Goal: Information Seeking & Learning: Learn about a topic

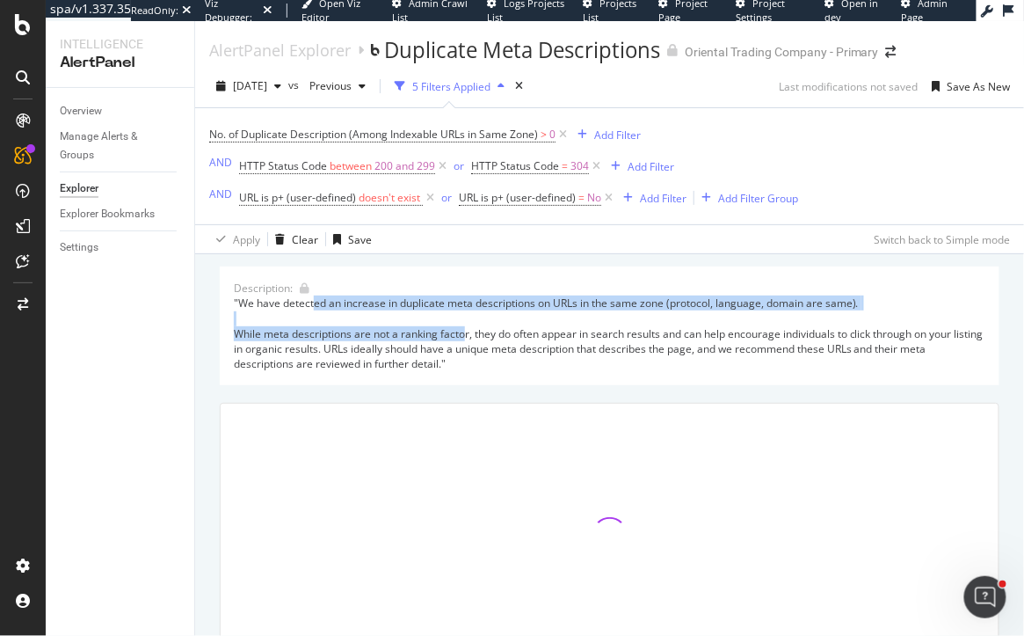
drag, startPoint x: 314, startPoint y: 299, endPoint x: 464, endPoint y: 334, distance: 154.4
click at [464, 334] on div ""We have detected an increase in duplicate meta descriptions on URLs in the sam…" at bounding box center [610, 333] width 752 height 76
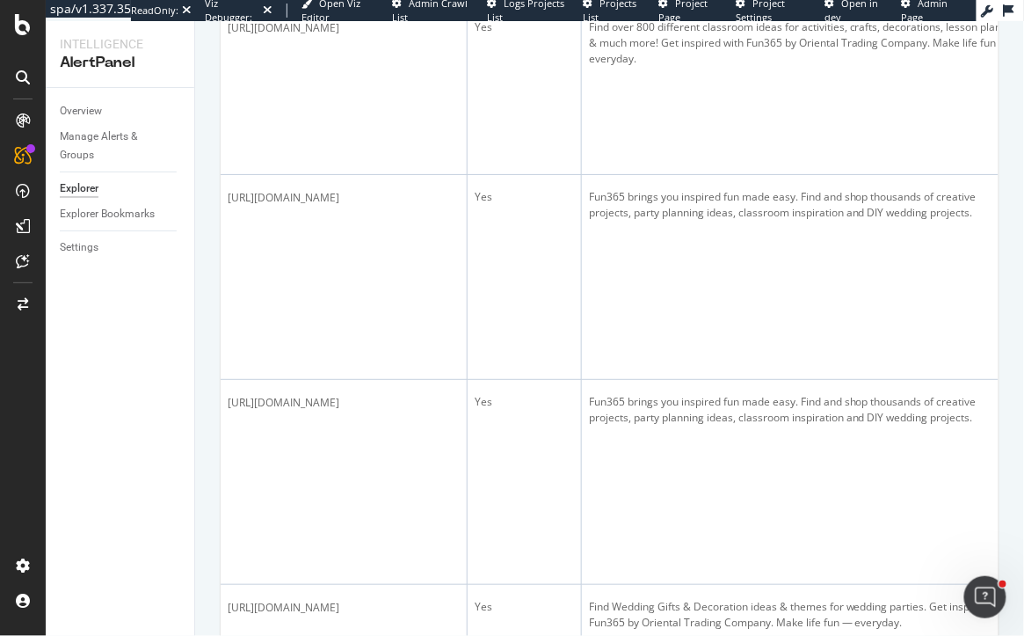
scroll to position [1973, 0]
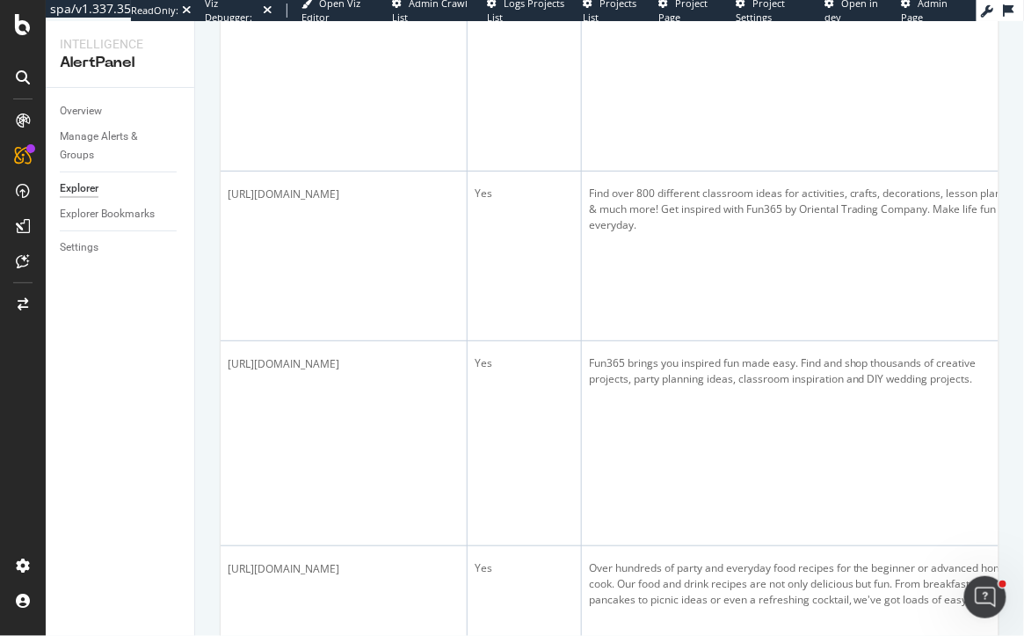
scroll to position [4325, 0]
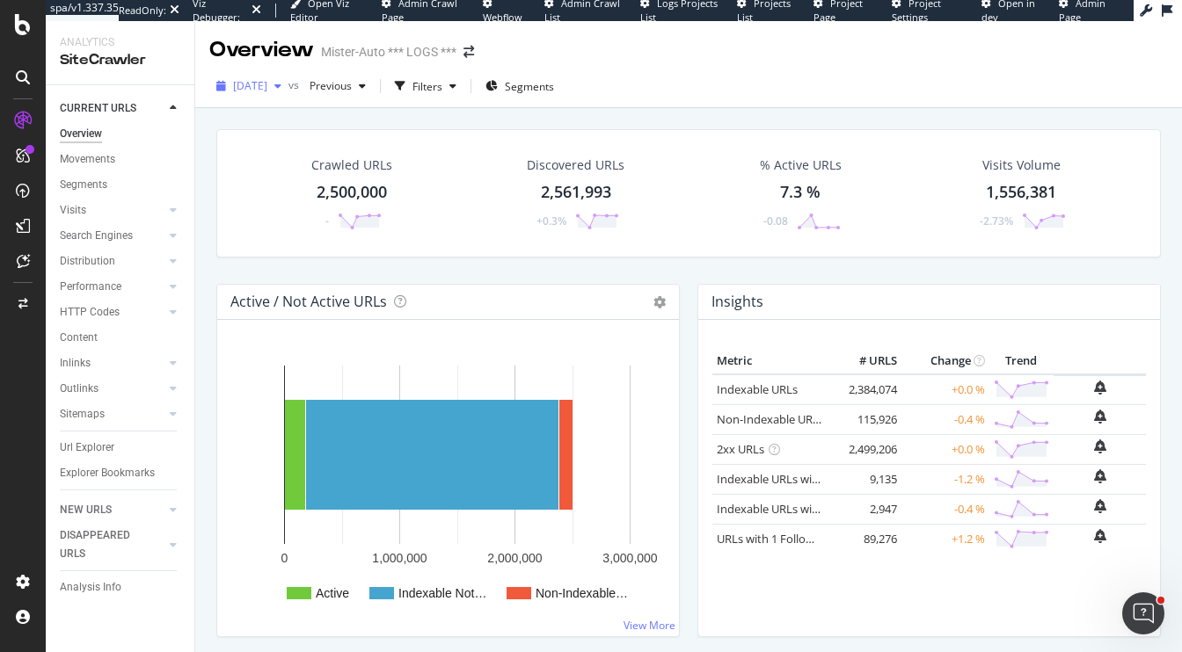
click at [267, 81] on span "2025 Sep. 8th" at bounding box center [250, 85] width 34 height 15
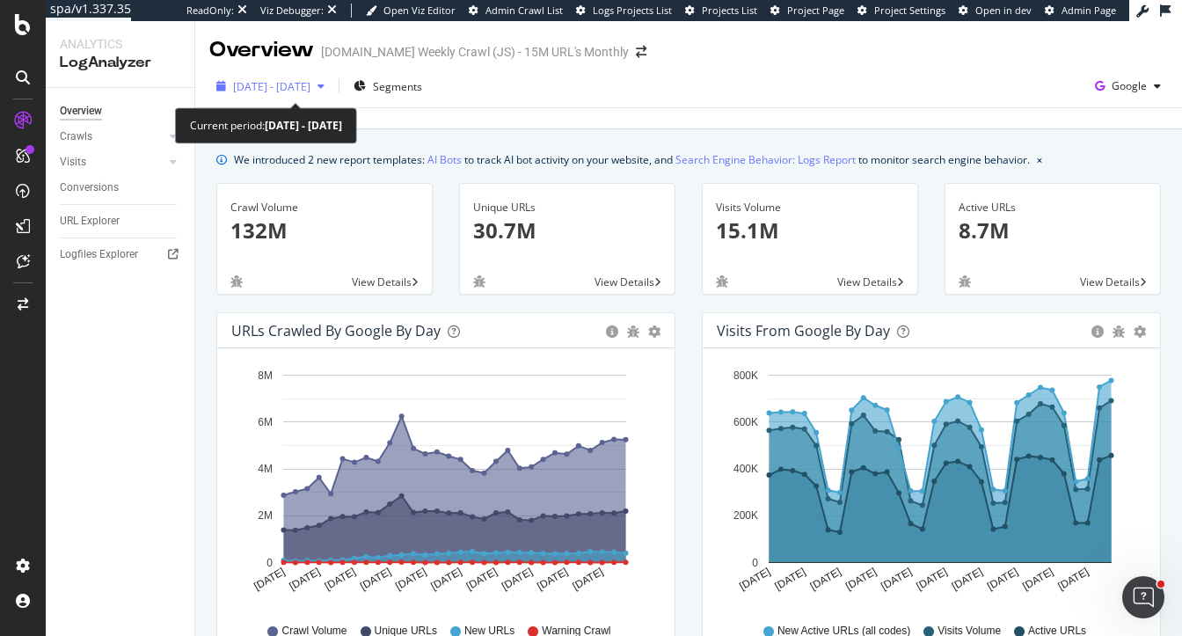
click at [293, 89] on span "2025 Aug. 18th - Sep. 16th" at bounding box center [271, 86] width 77 height 15
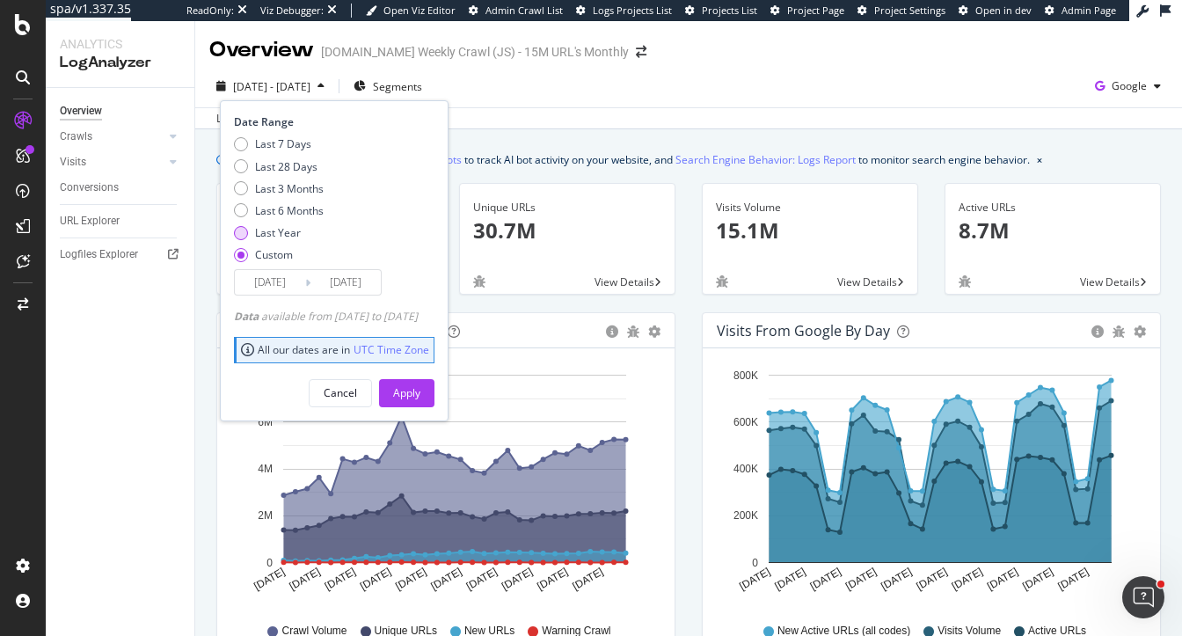
click at [291, 233] on div "Last Year" at bounding box center [278, 232] width 46 height 15
type input "2024/09/19"
type input "2025/09/18"
click at [412, 393] on button "Apply" at bounding box center [406, 393] width 55 height 28
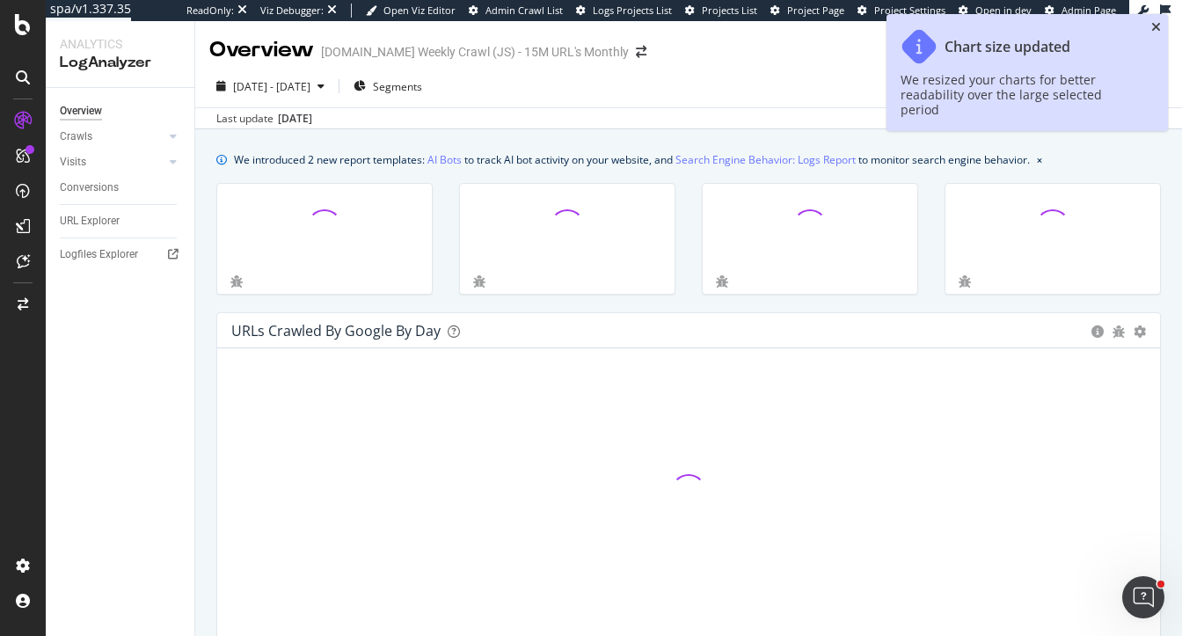
click at [1159, 30] on icon "close toast" at bounding box center [1156, 27] width 10 height 12
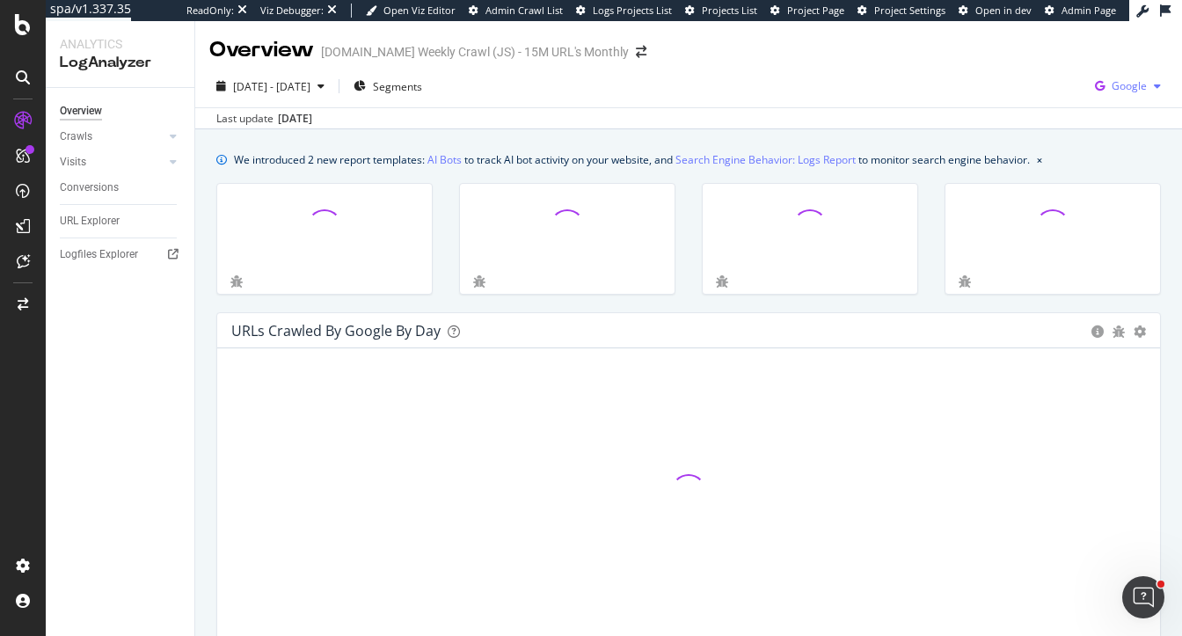
click at [1114, 83] on span "Google" at bounding box center [1129, 85] width 35 height 15
click at [1030, 64] on span "Bing" at bounding box center [1041, 70] width 65 height 16
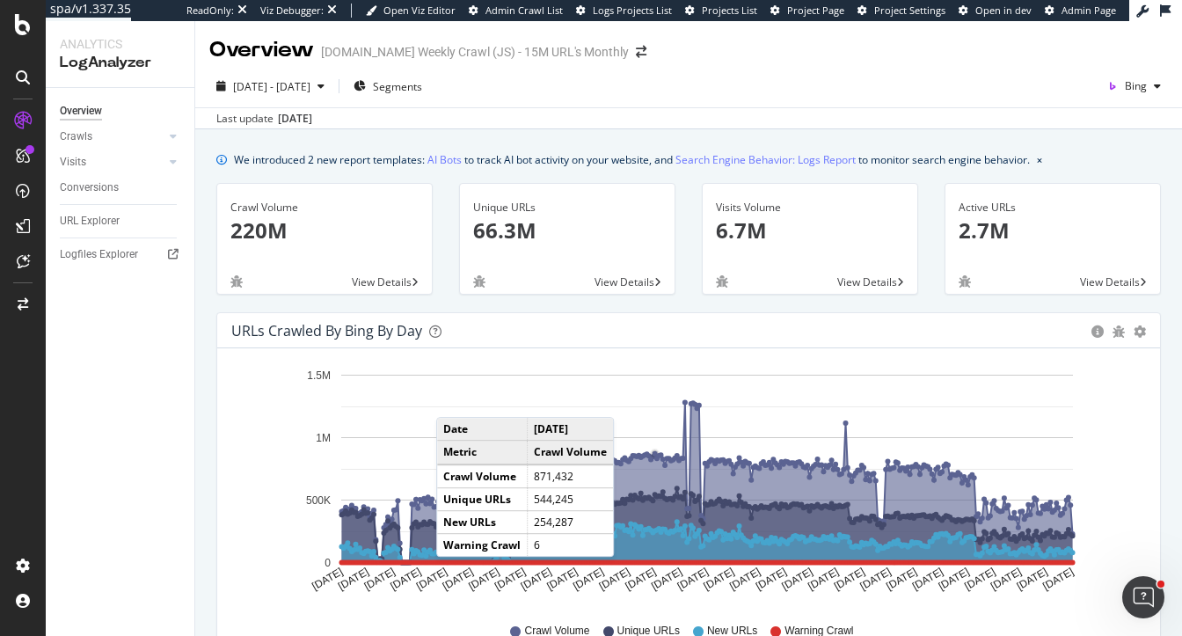
click at [454, 572] on div "Sep 19 2024 Oct 02 2024 Oct 15 2024 Oct 28 2024 Nov 10 2024 Nov 23 2024 Dec 06 …" at bounding box center [688, 506] width 915 height 288
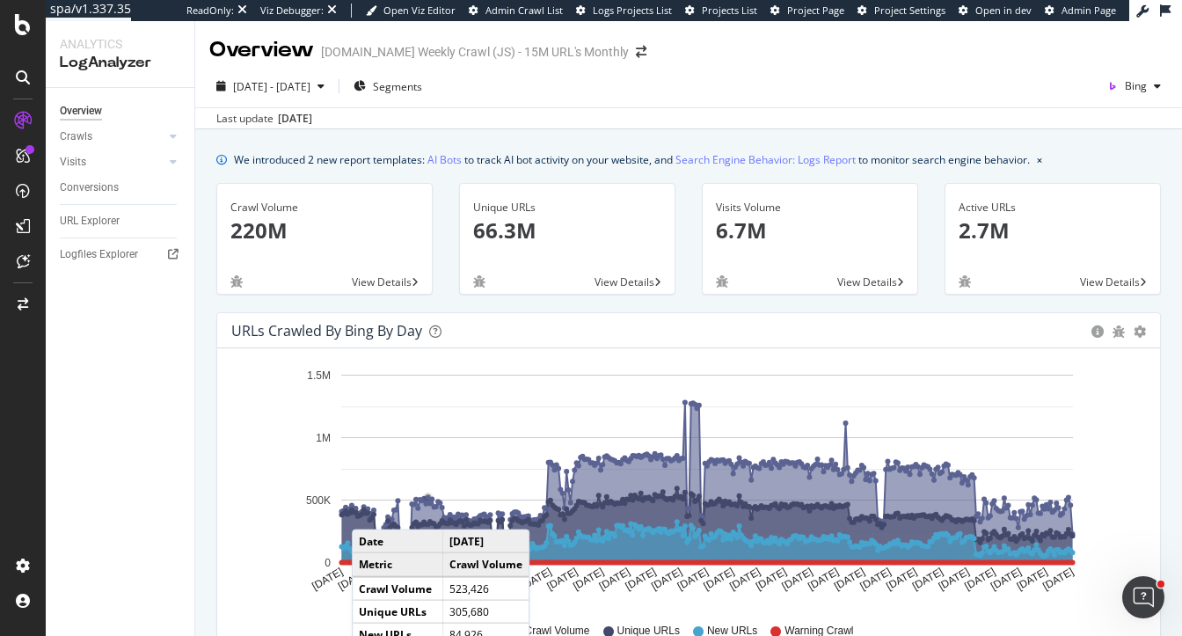
scroll to position [76, 0]
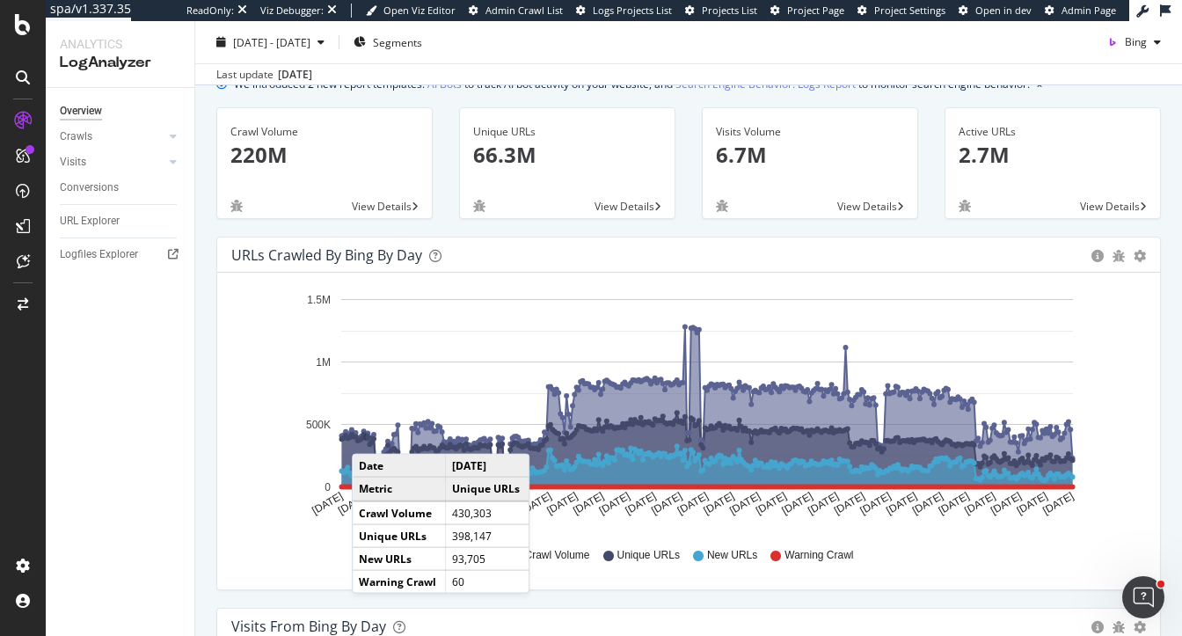
click at [188, 319] on div "Overview Crawls Daily Distribution Segments Distribution HTTP Codes Resources V…" at bounding box center [120, 362] width 149 height 548
click at [657, 233] on div "Unique URLs 66.3M View Details" at bounding box center [567, 171] width 243 height 129
click at [223, 551] on div "Hold CMD (⌘) while clicking to filter the report. Sep 19 2024 Oct 02 2024 Oct 1…" at bounding box center [688, 431] width 943 height 317
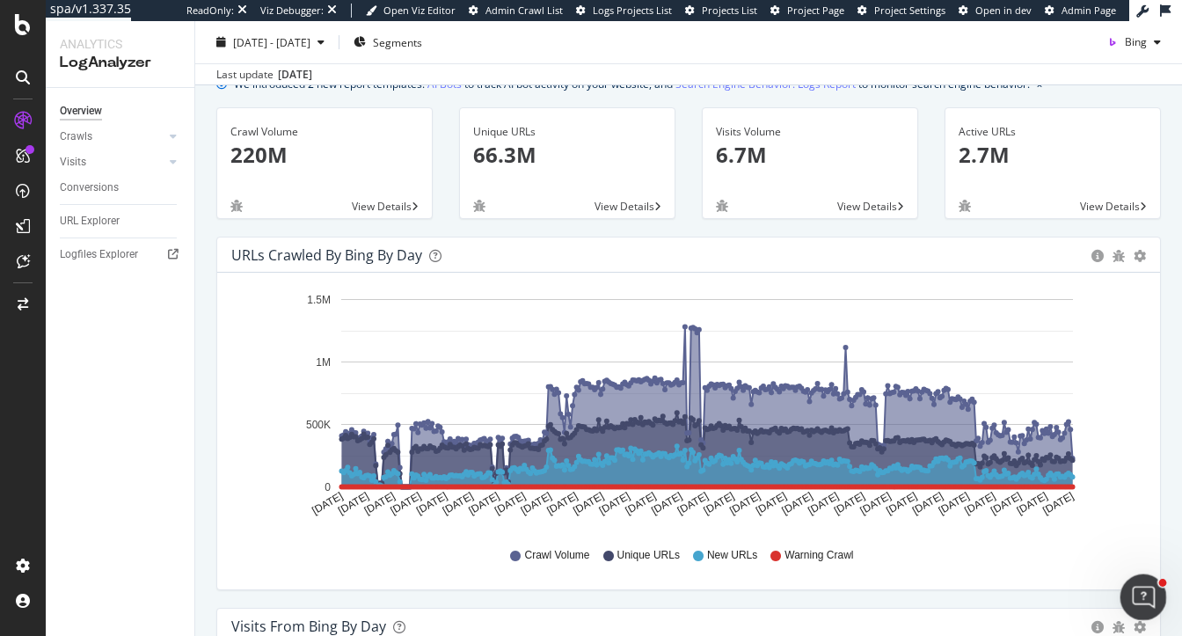
drag, startPoint x: 1134, startPoint y: 581, endPoint x: 2194, endPoint y: 860, distance: 1096.5
click at [1132, 579] on div "Open Intercom Messenger" at bounding box center [1141, 594] width 58 height 58
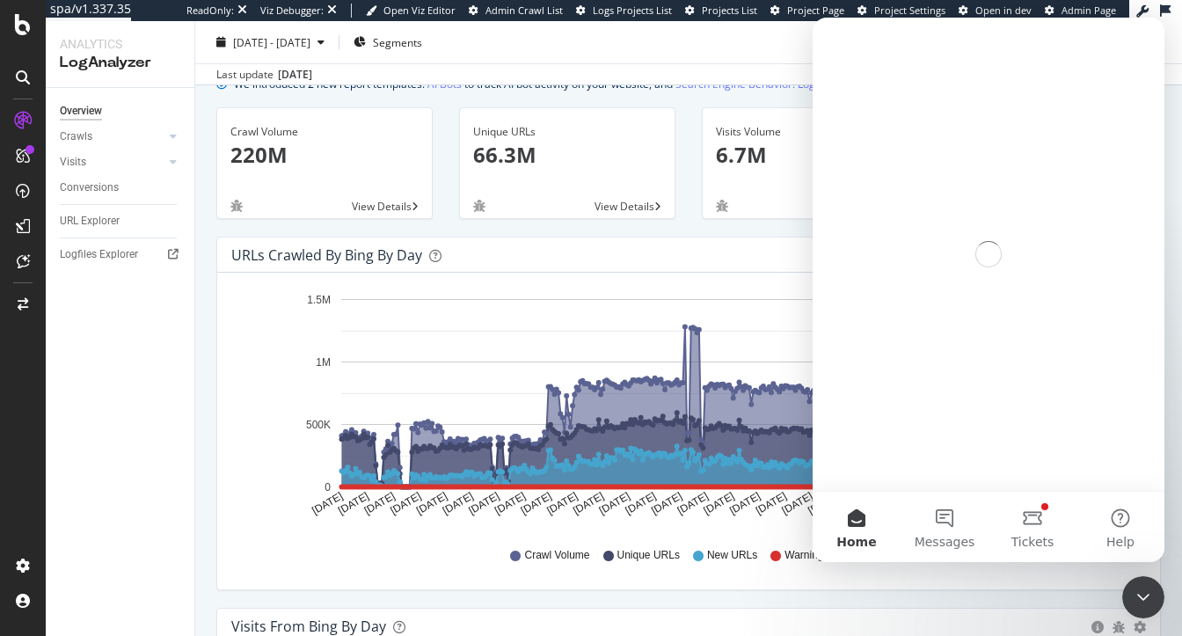
scroll to position [0, 0]
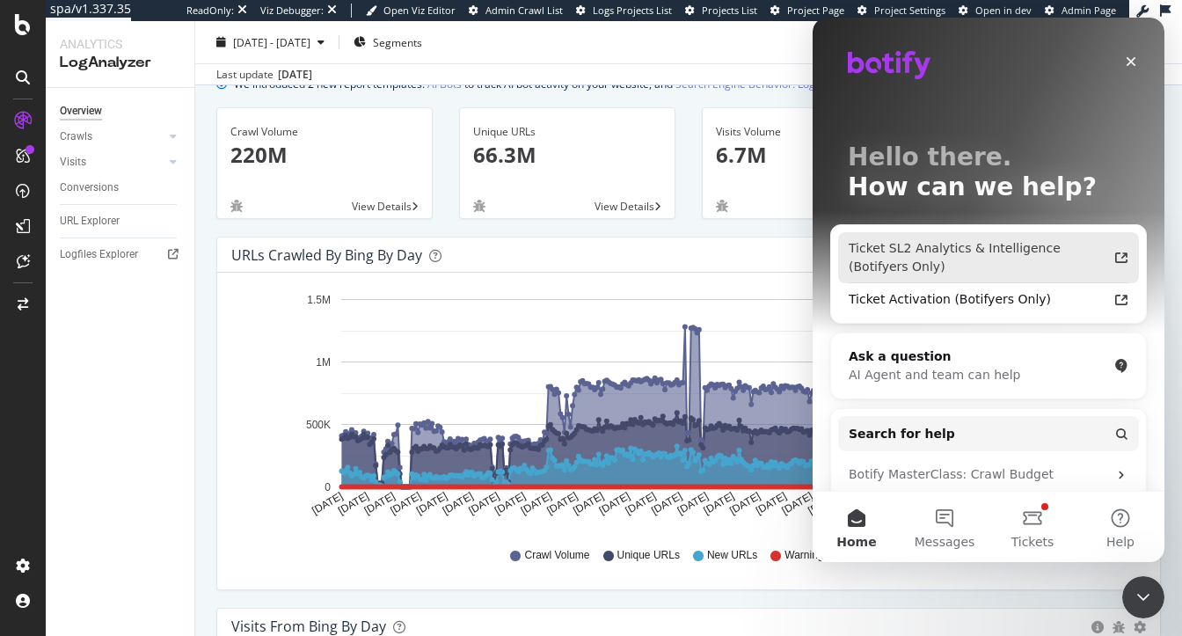
click at [934, 244] on div "Ticket SL2 Analytics & Intelligence (Botifyers Only)" at bounding box center [978, 257] width 259 height 37
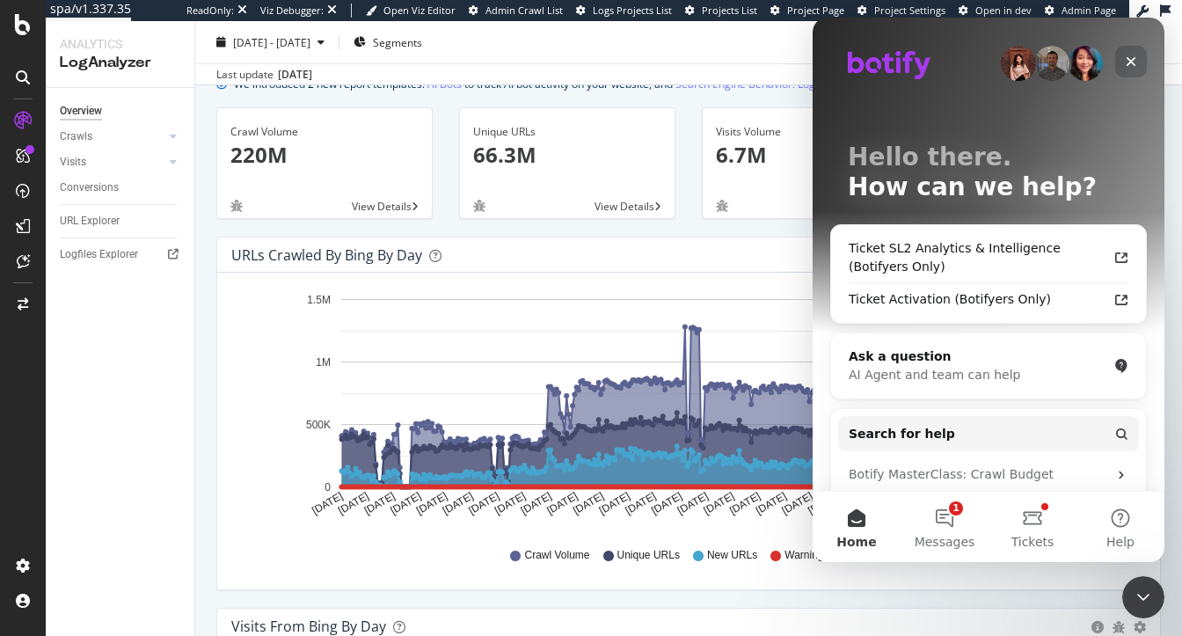
click at [1130, 52] on div "Close" at bounding box center [1131, 62] width 32 height 32
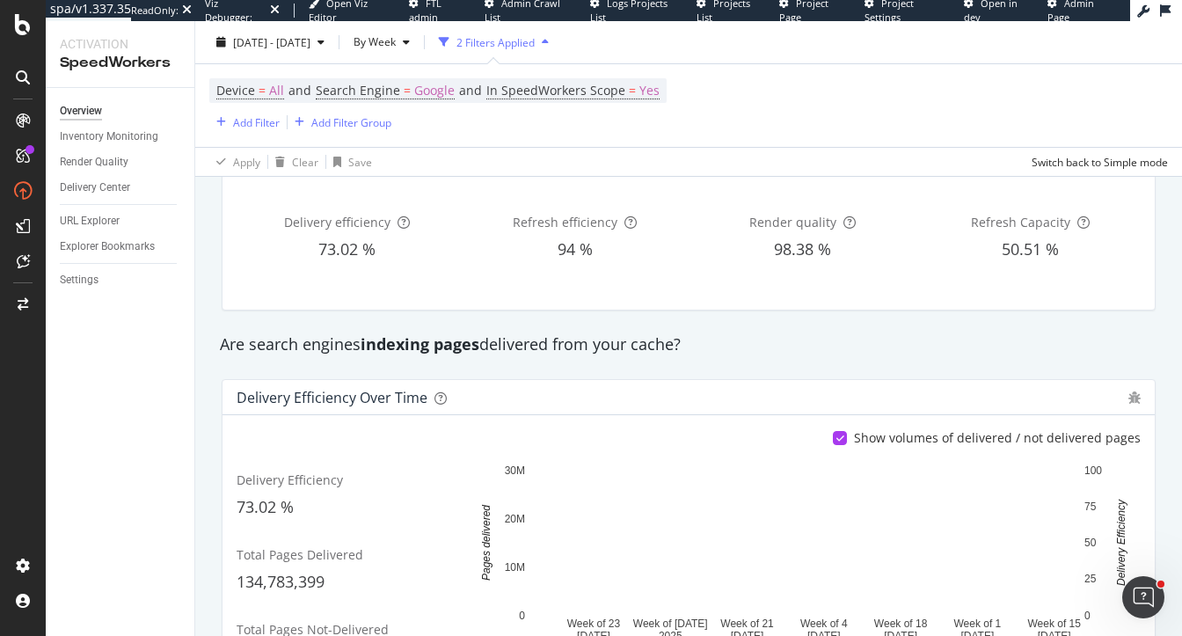
scroll to position [115, 0]
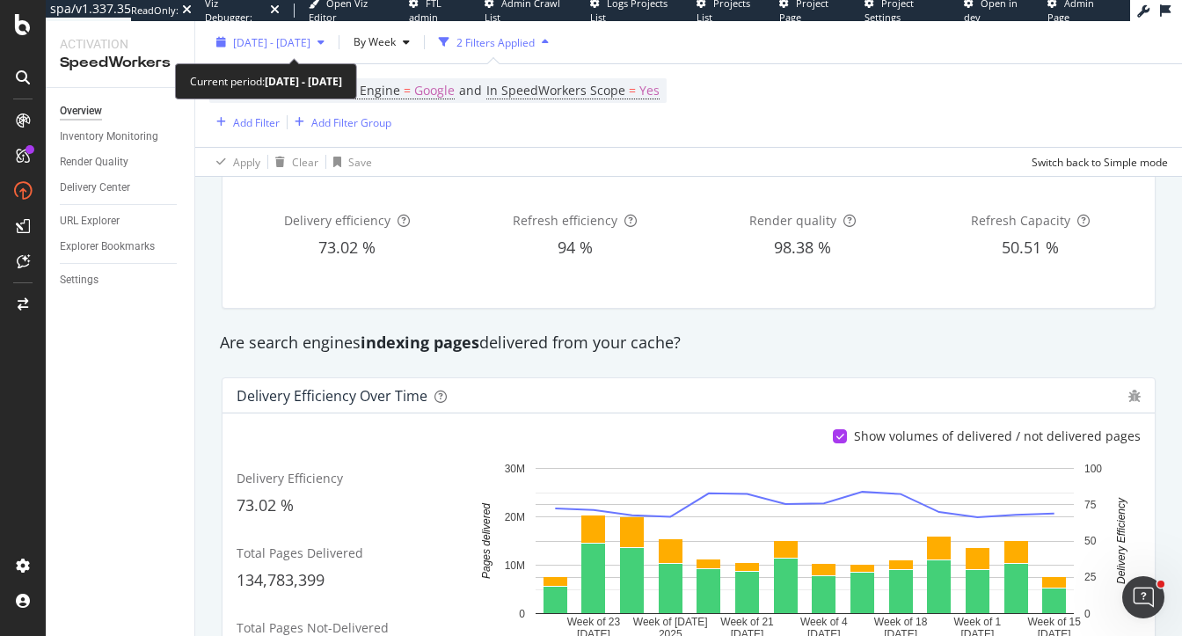
click at [288, 47] on span "2025 Jun. 18th - Sep. 17th" at bounding box center [271, 41] width 77 height 15
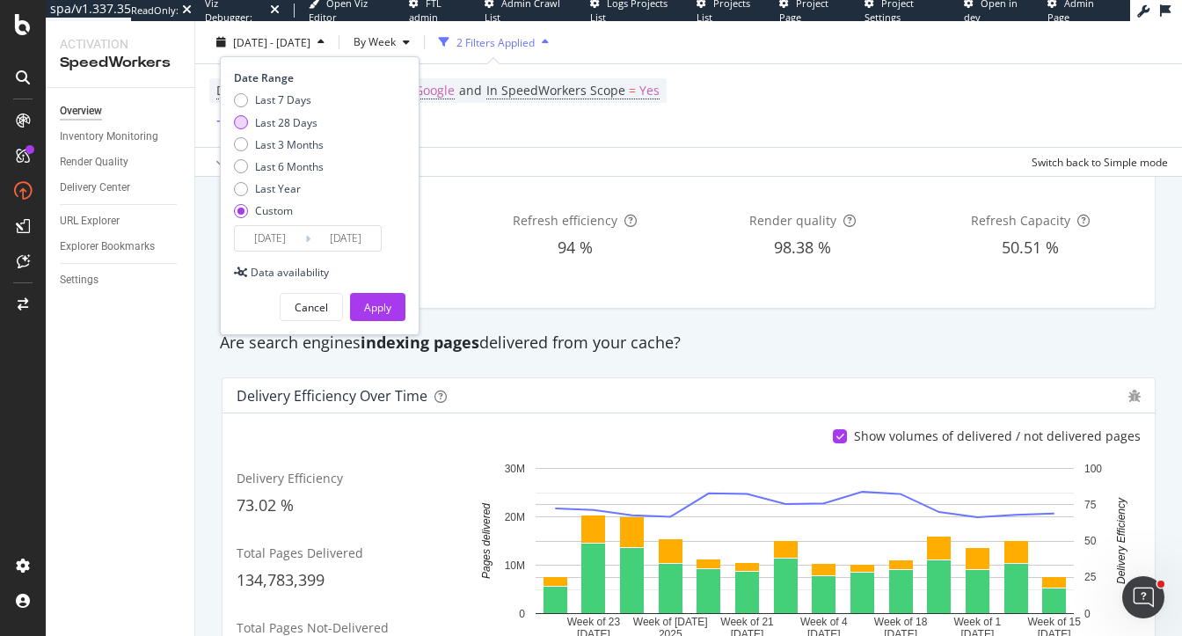
click at [295, 123] on div "Last 28 Days" at bounding box center [286, 121] width 62 height 15
type input "2025/08/23"
type input "2025/09/19"
click at [362, 295] on button "Apply" at bounding box center [377, 307] width 55 height 28
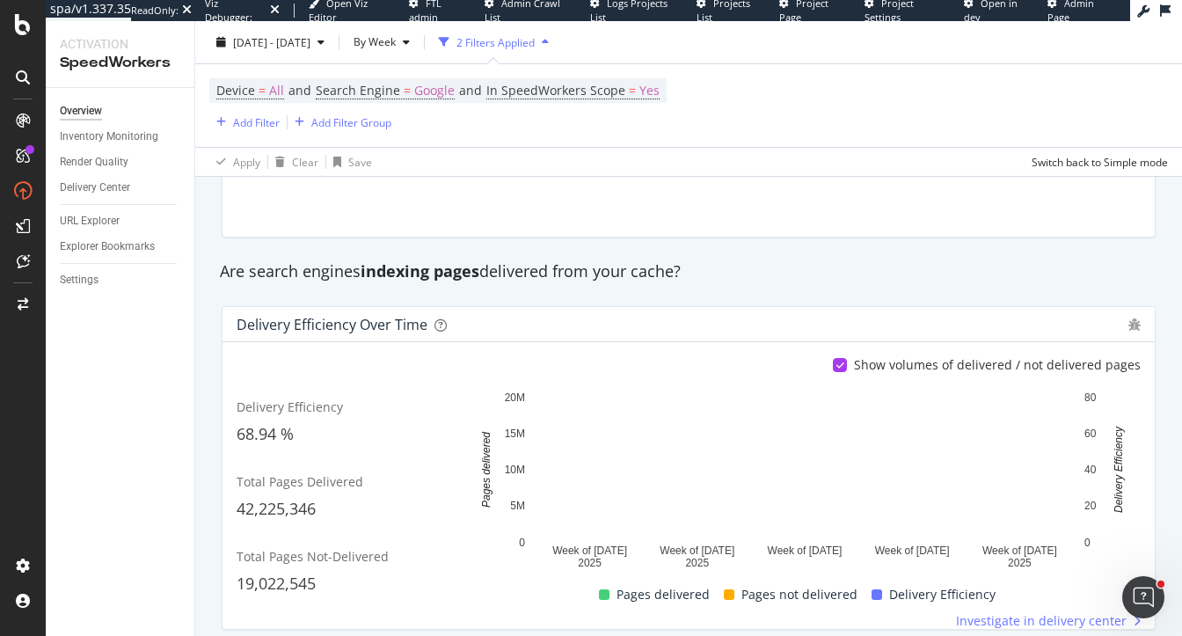
scroll to position [182, 0]
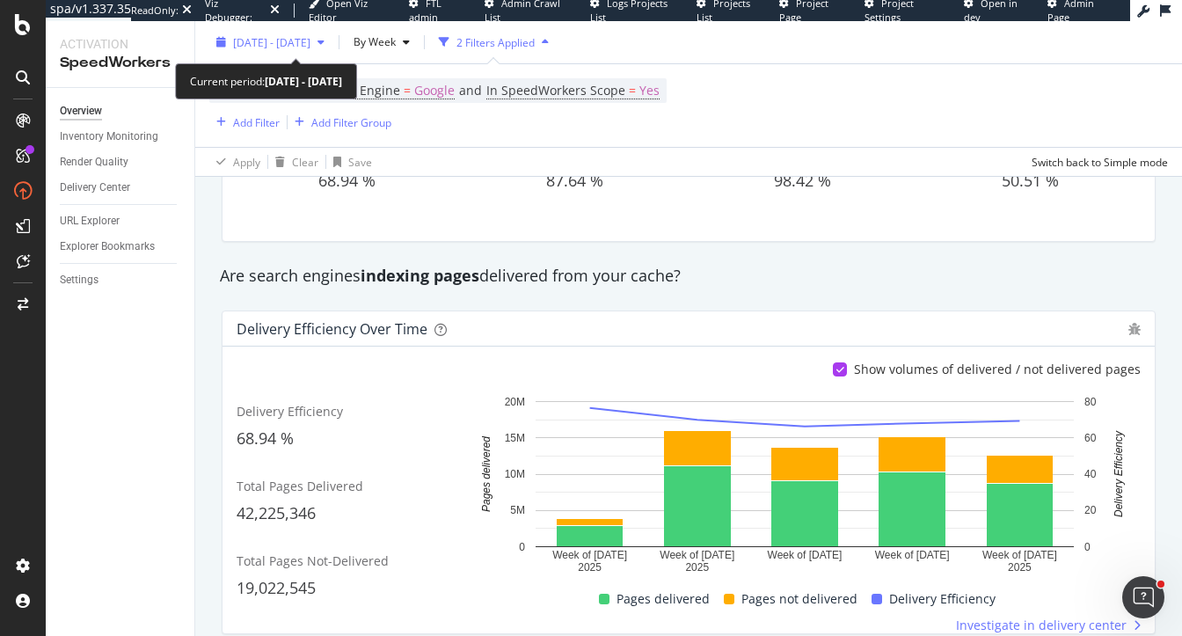
click at [303, 32] on div "2025 Aug. 23rd - Sep. 19th" at bounding box center [270, 42] width 122 height 26
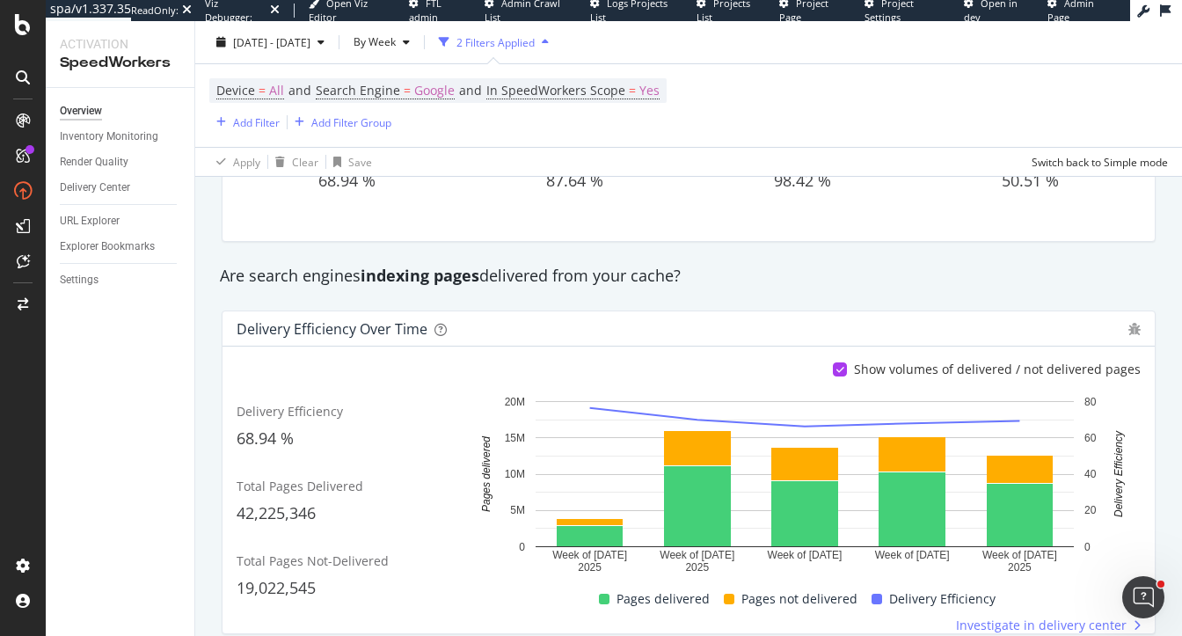
click at [530, 288] on div "Are search engines indexing pages delivered from your cache?" at bounding box center [688, 276] width 955 height 40
click at [396, 41] on span "By Week" at bounding box center [370, 41] width 49 height 15
click at [426, 112] on span "By Day" at bounding box center [421, 110] width 47 height 16
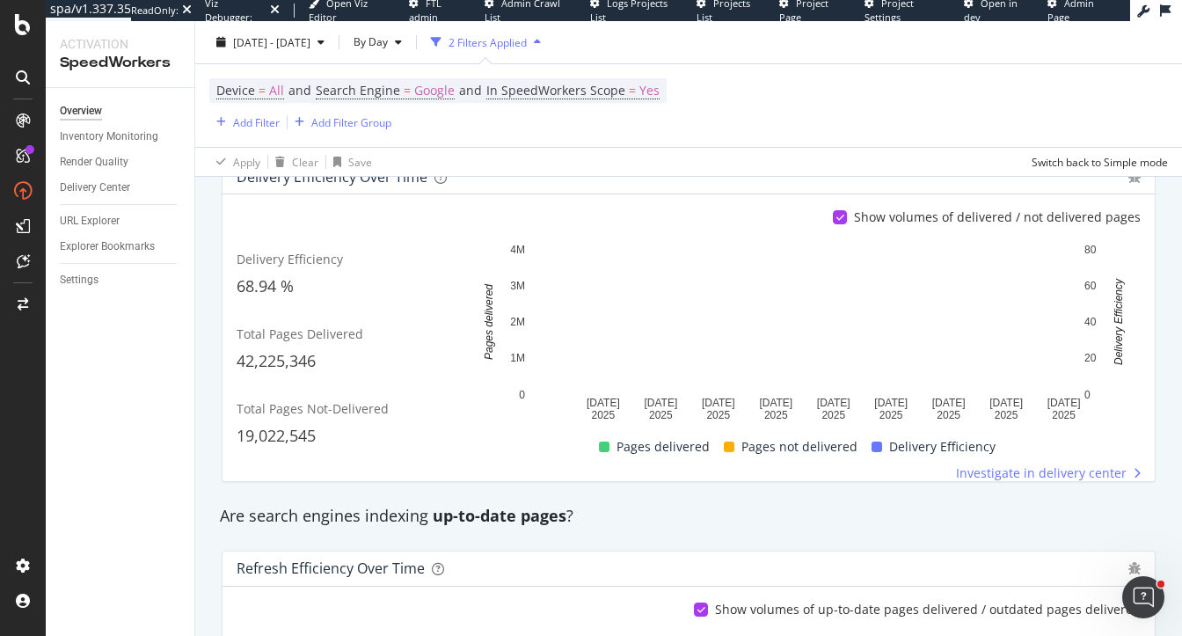
scroll to position [285, 0]
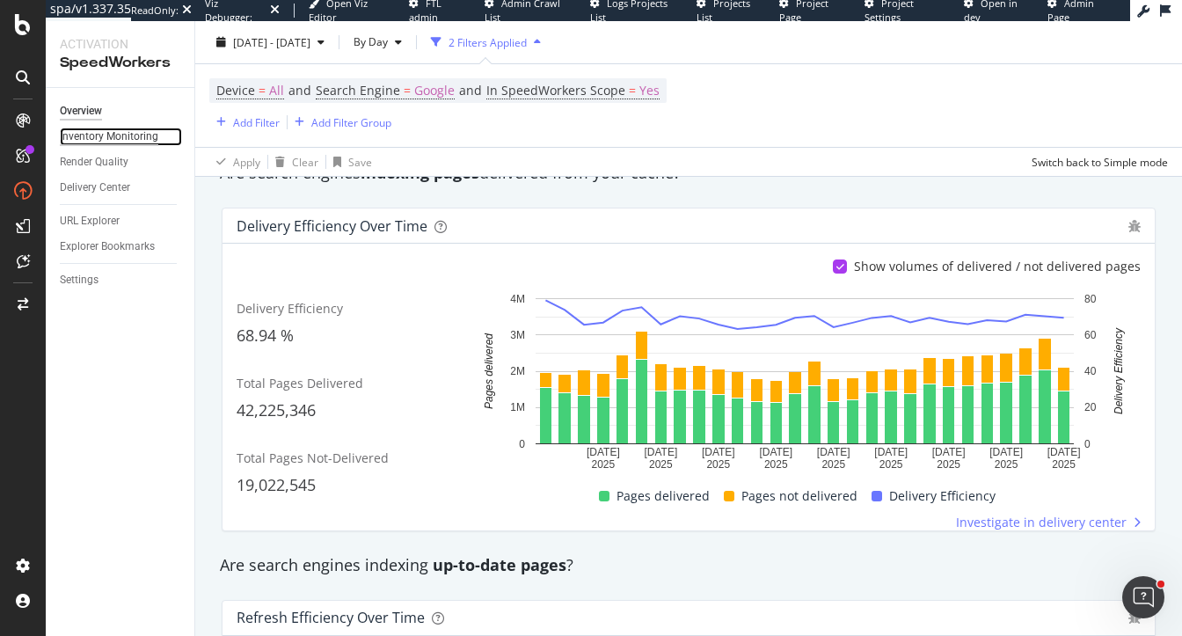
click at [112, 132] on div "Inventory Monitoring" at bounding box center [109, 137] width 98 height 18
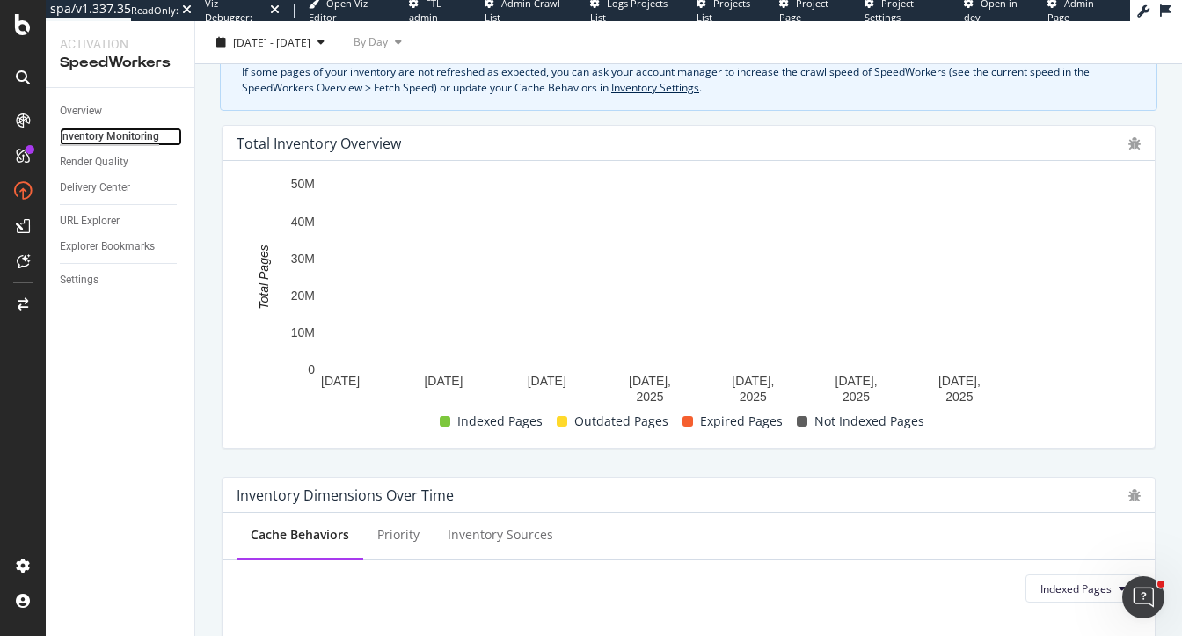
scroll to position [151, 0]
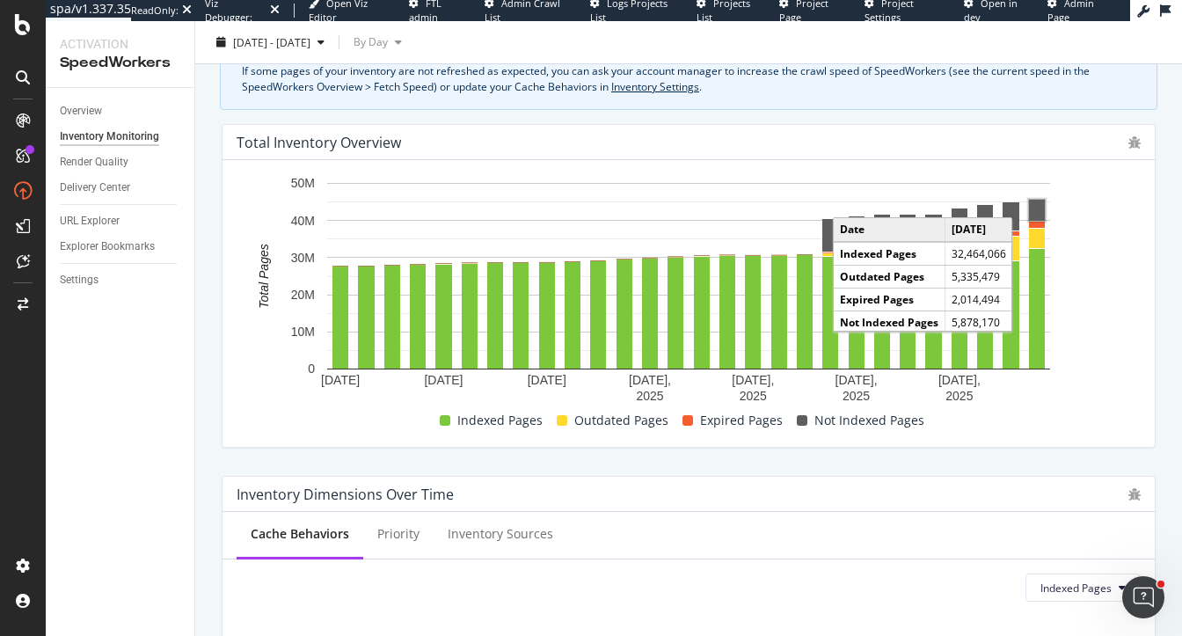
click at [1103, 215] on rect "A chart." at bounding box center [689, 290] width 904 height 233
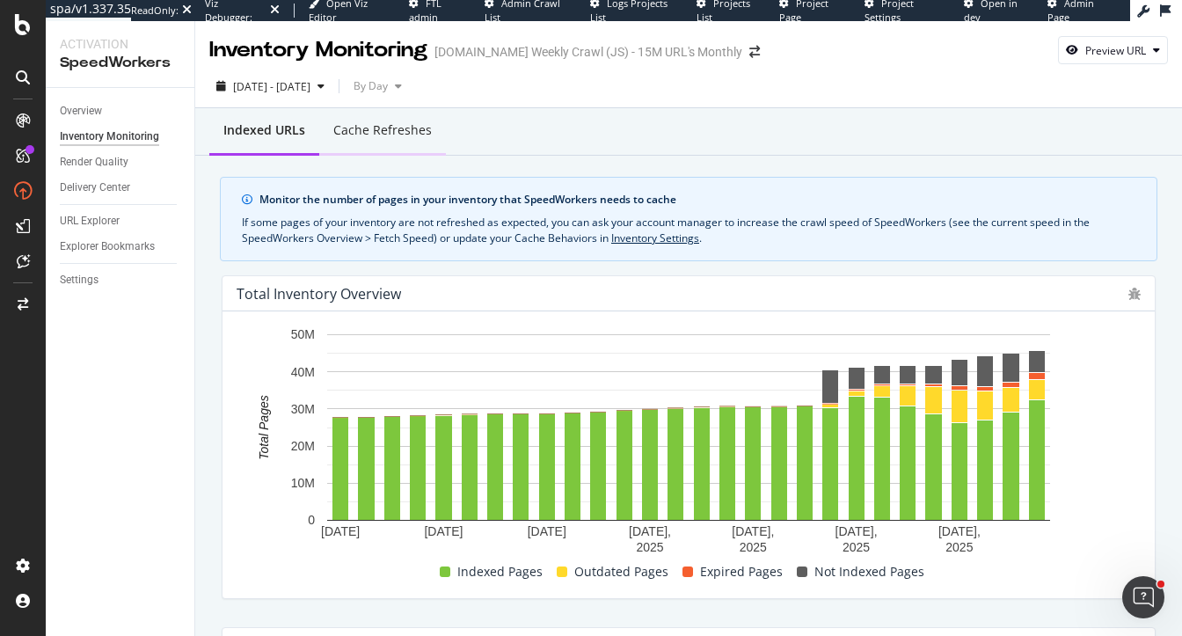
click at [376, 120] on div "Cache refreshes" at bounding box center [382, 131] width 127 height 48
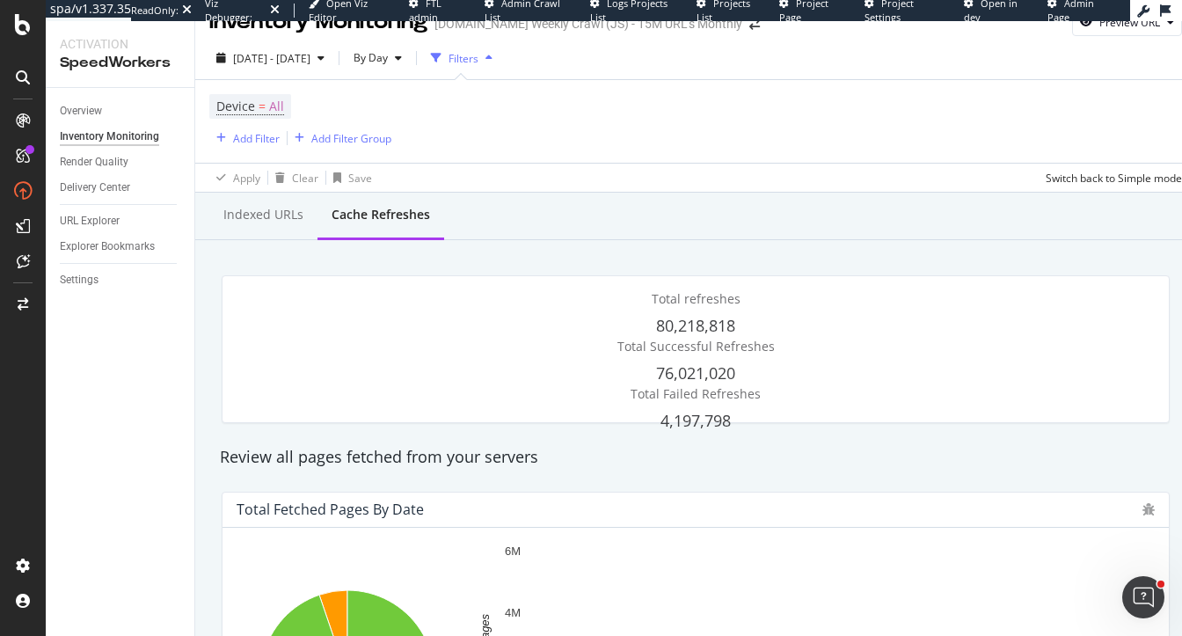
scroll to position [30, 0]
